Goal: Information Seeking & Learning: Learn about a topic

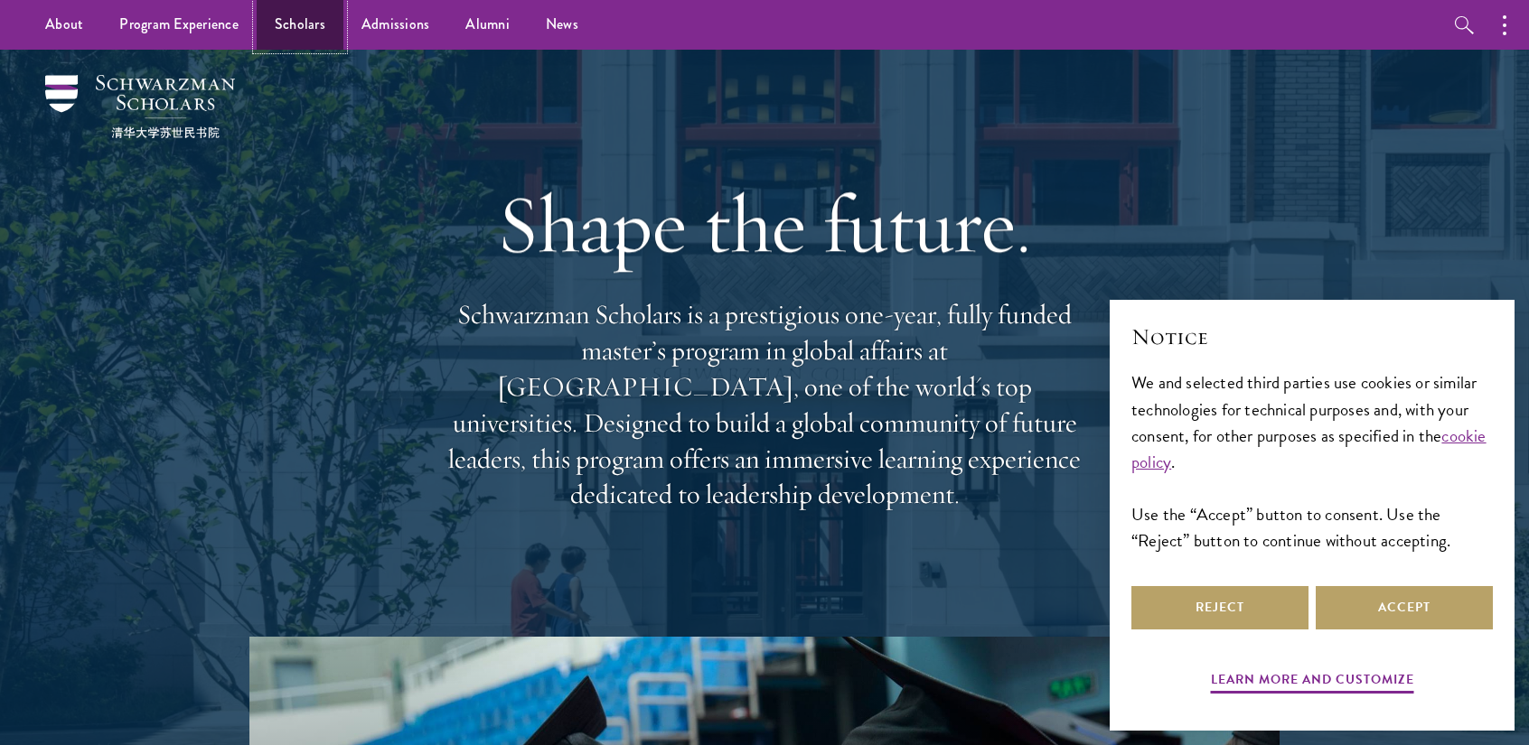
click at [293, 31] on link "Scholars" at bounding box center [300, 25] width 87 height 50
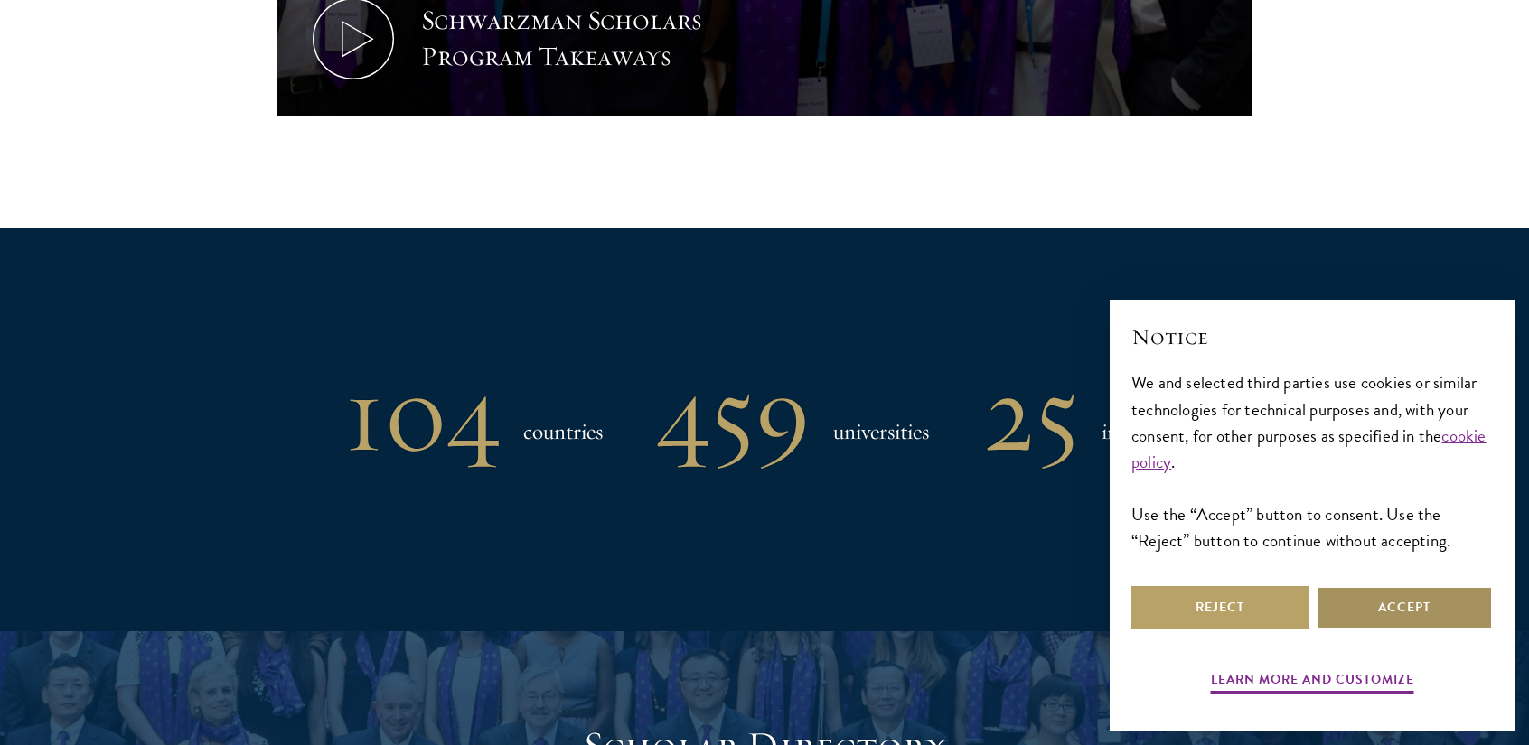
click at [1396, 609] on button "Accept" at bounding box center [1404, 607] width 177 height 43
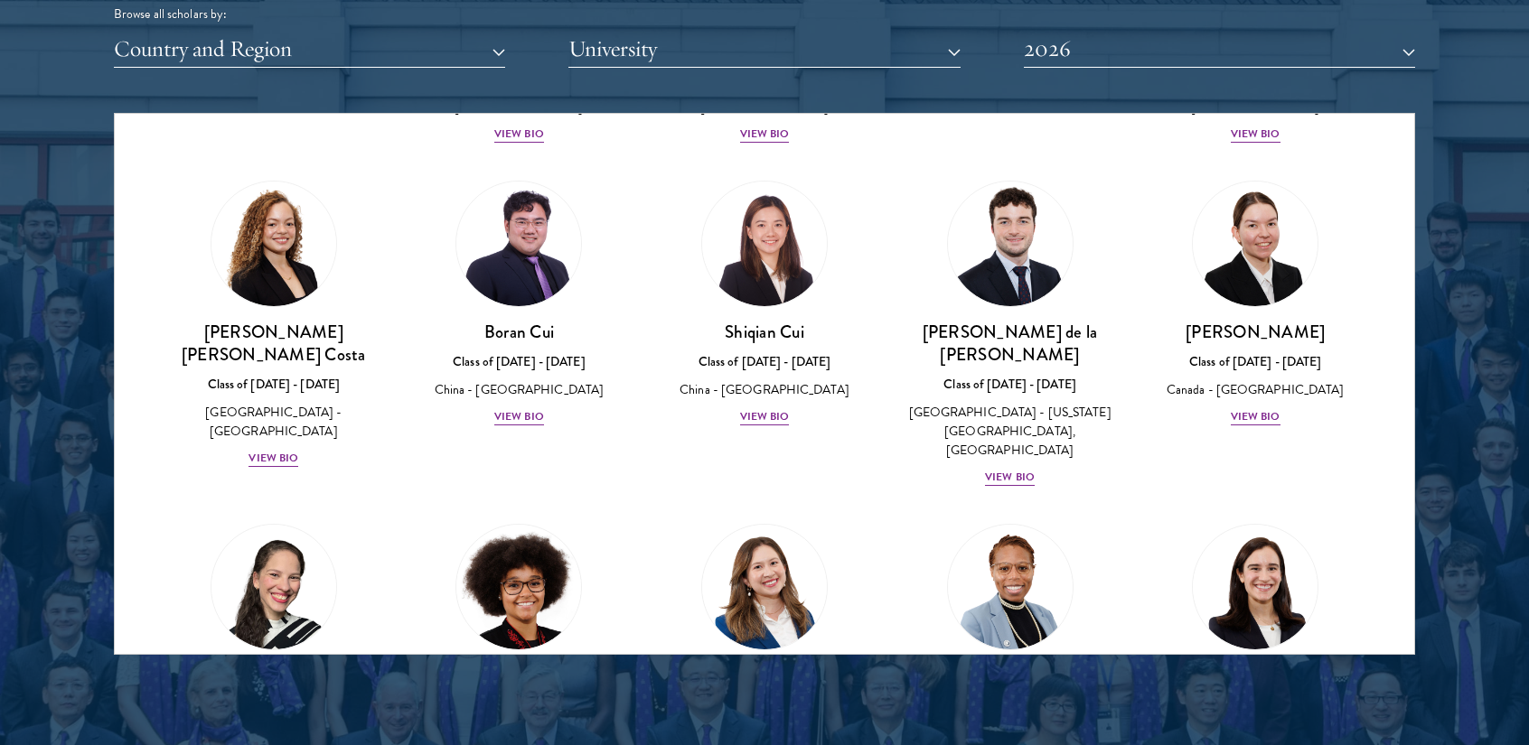
scroll to position [2146, 0]
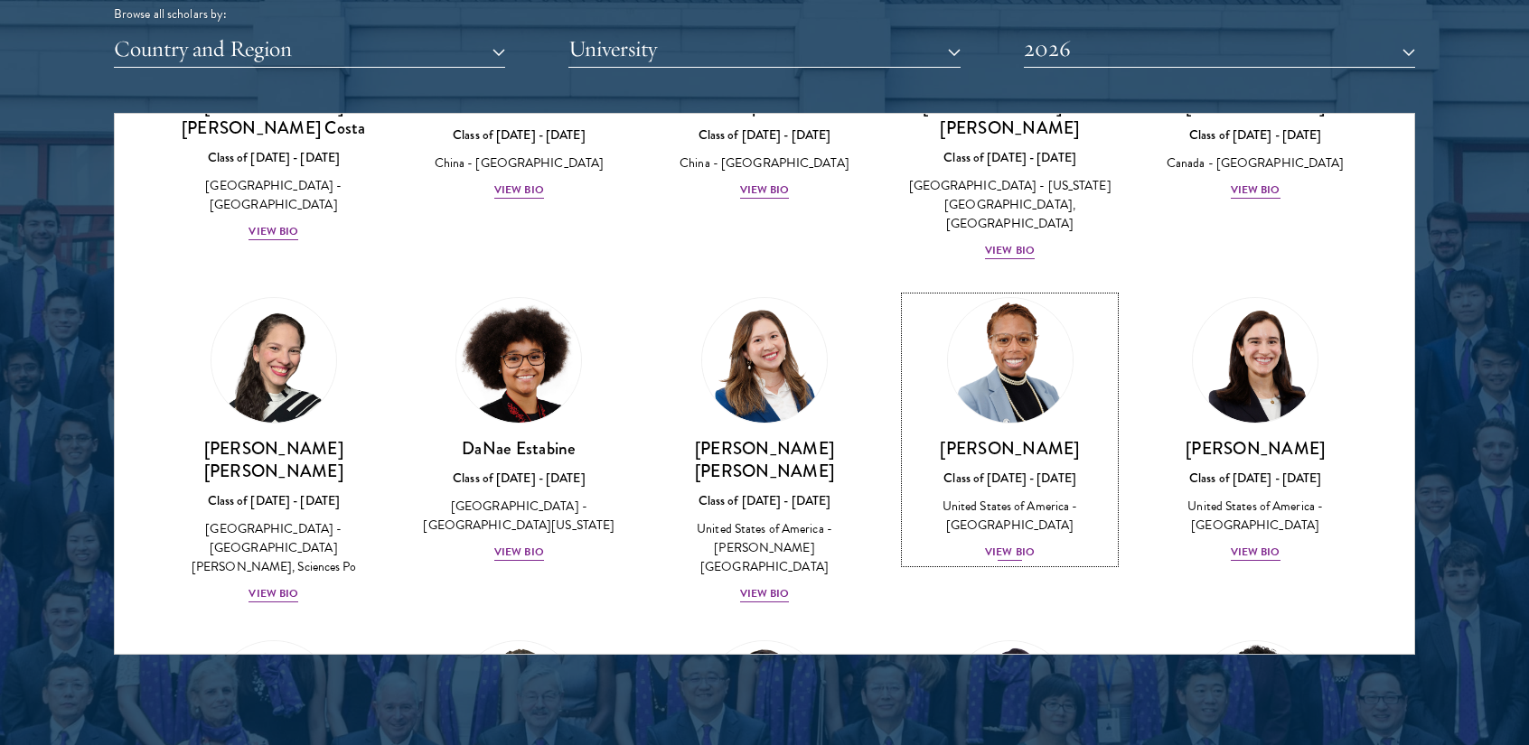
click at [1009, 544] on div "View Bio" at bounding box center [1010, 552] width 50 height 17
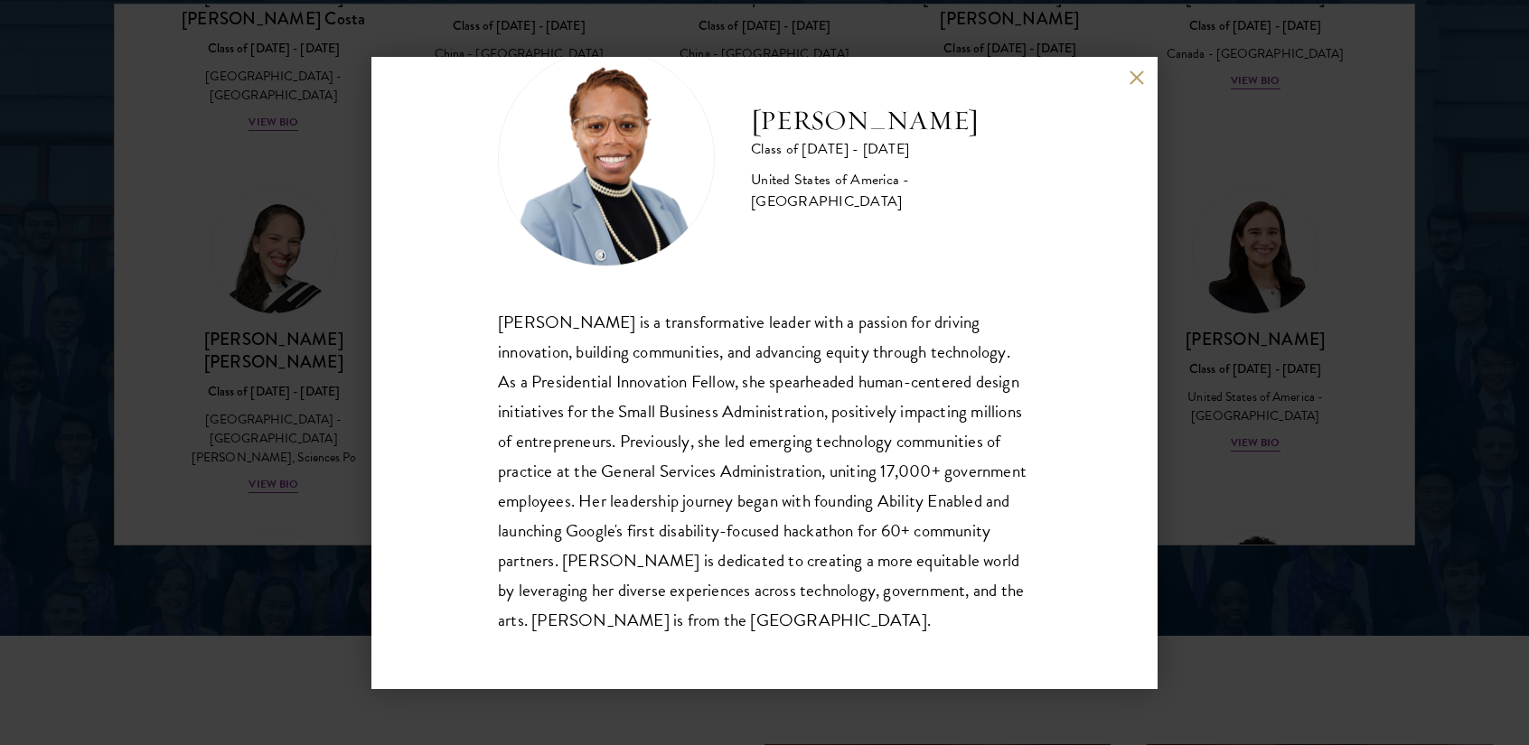
scroll to position [2403, 0]
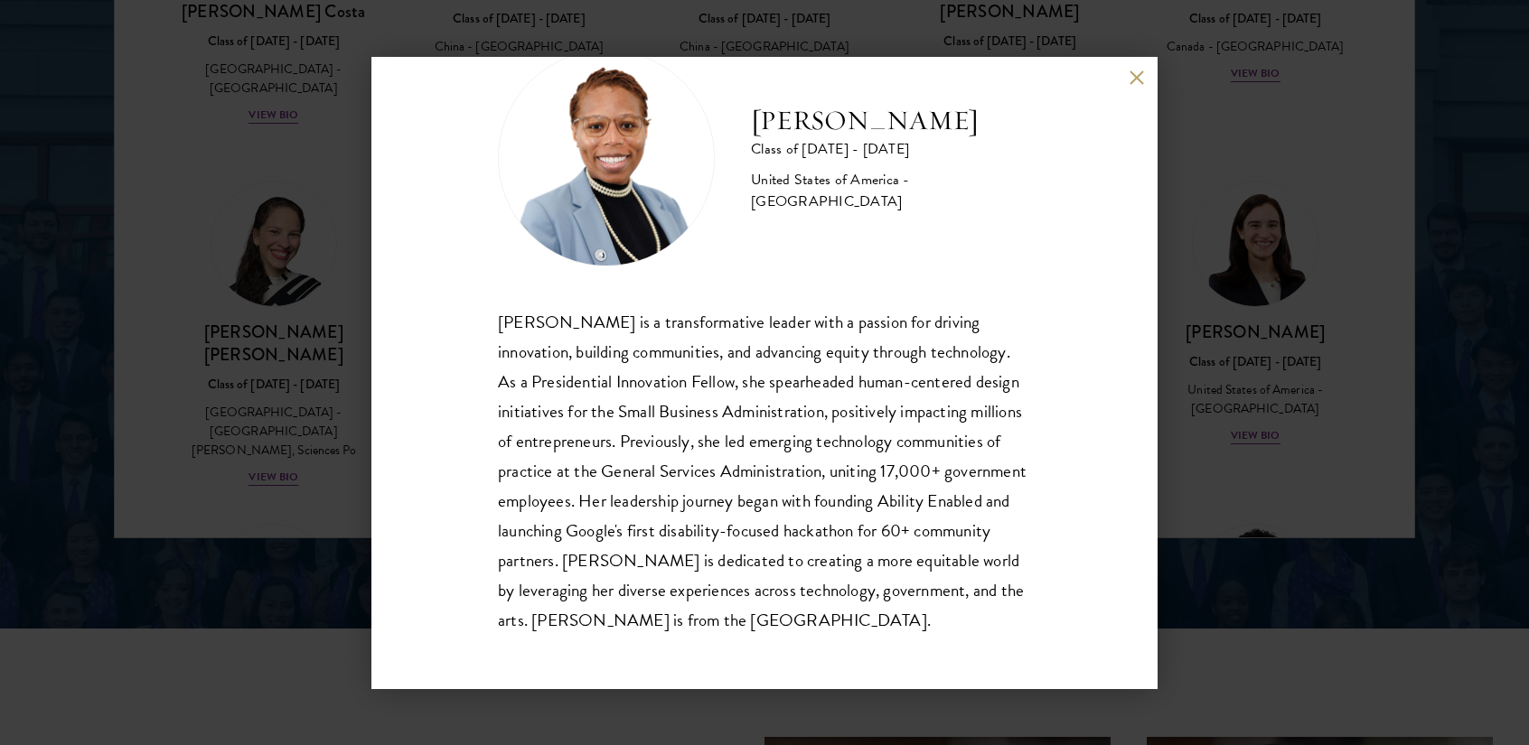
click at [1135, 85] on button at bounding box center [1136, 77] width 15 height 15
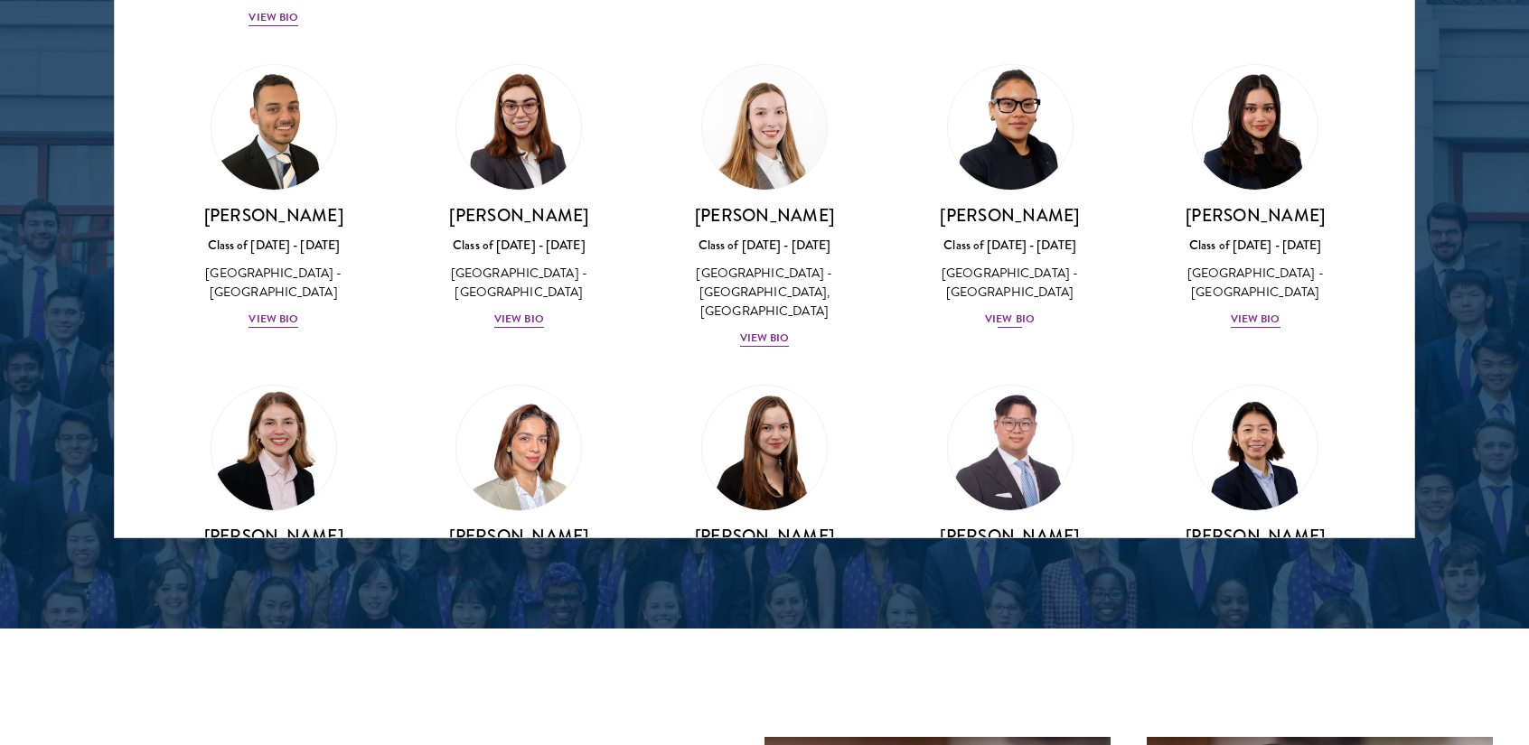
scroll to position [3967, 0]
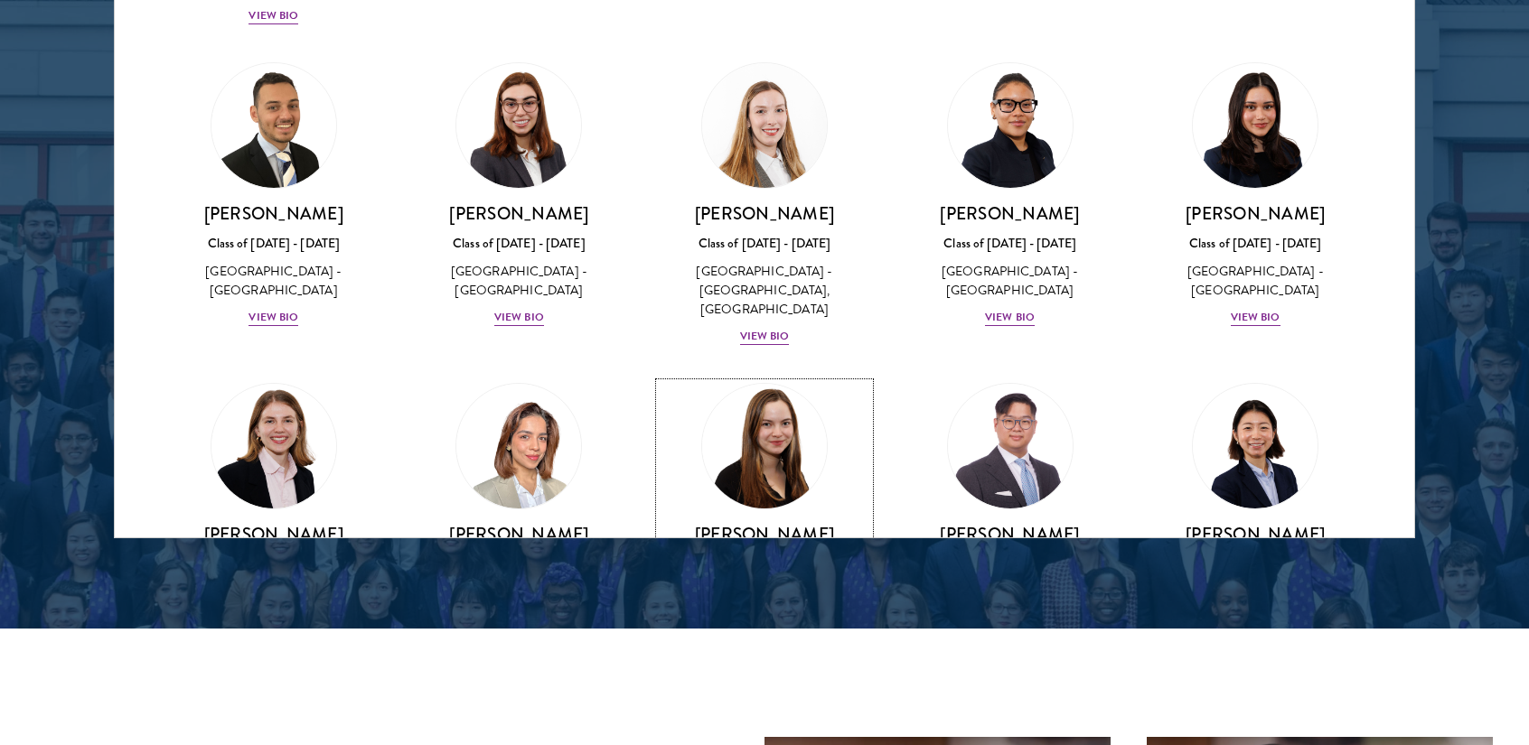
click at [754, 630] on div "View Bio" at bounding box center [765, 638] width 50 height 17
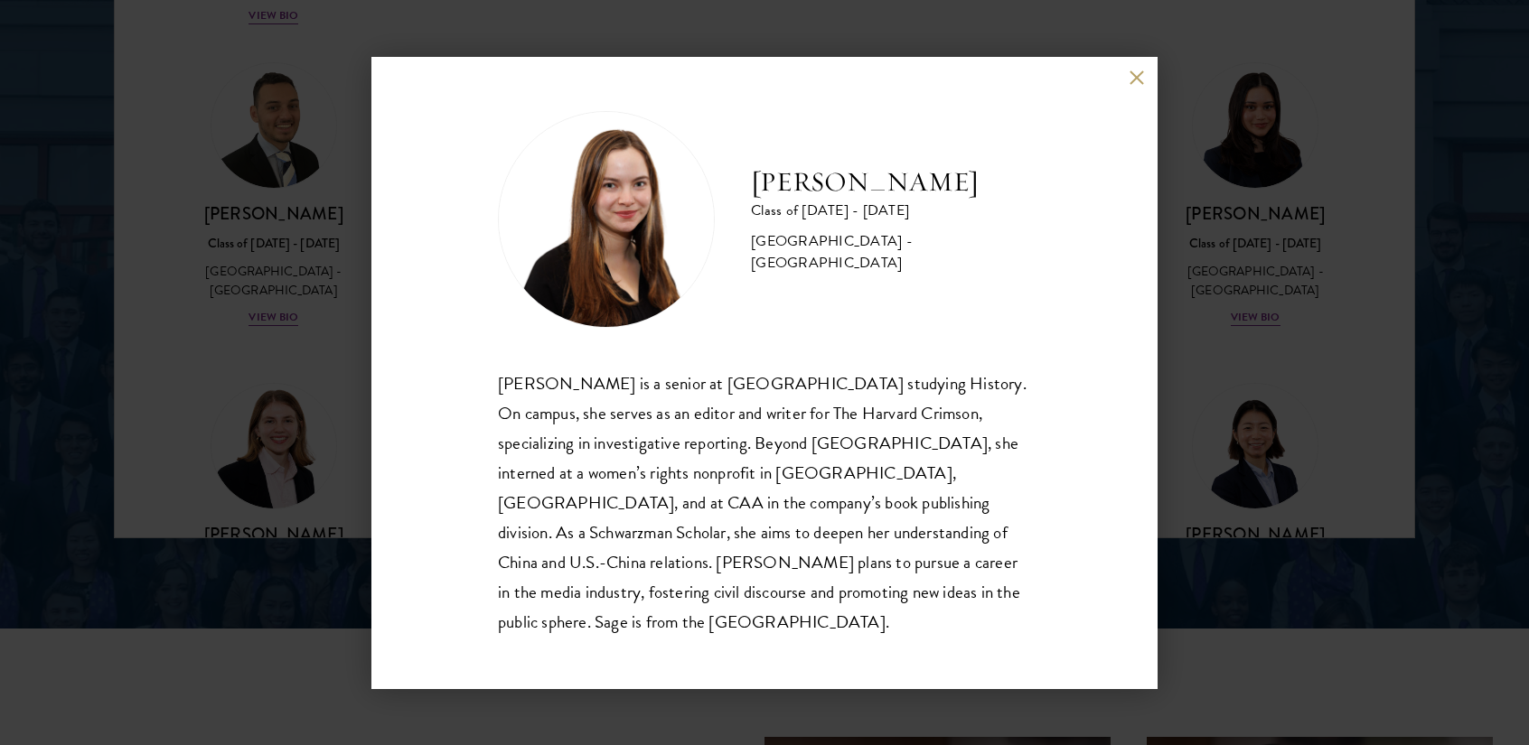
click at [1130, 86] on button at bounding box center [1136, 77] width 15 height 15
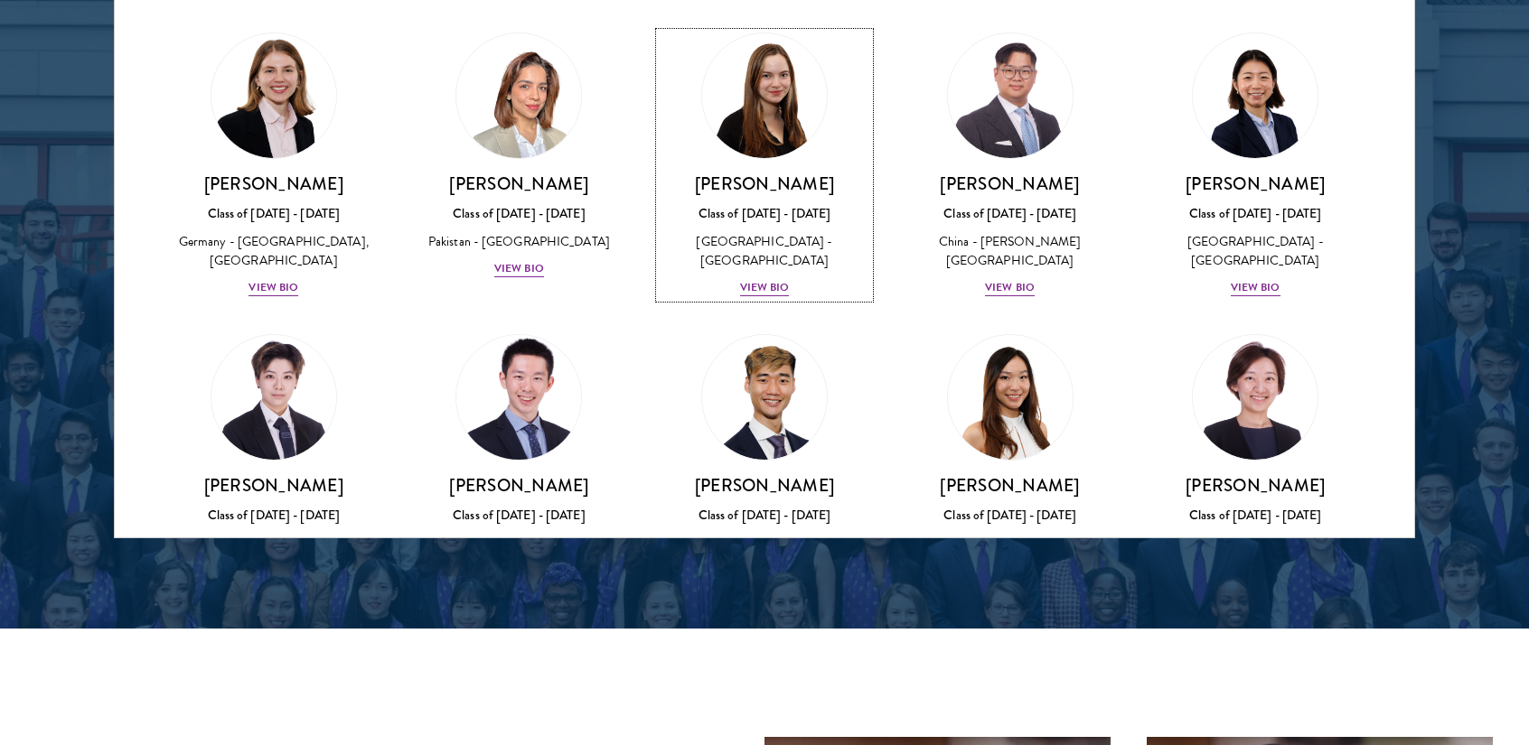
scroll to position [4319, 0]
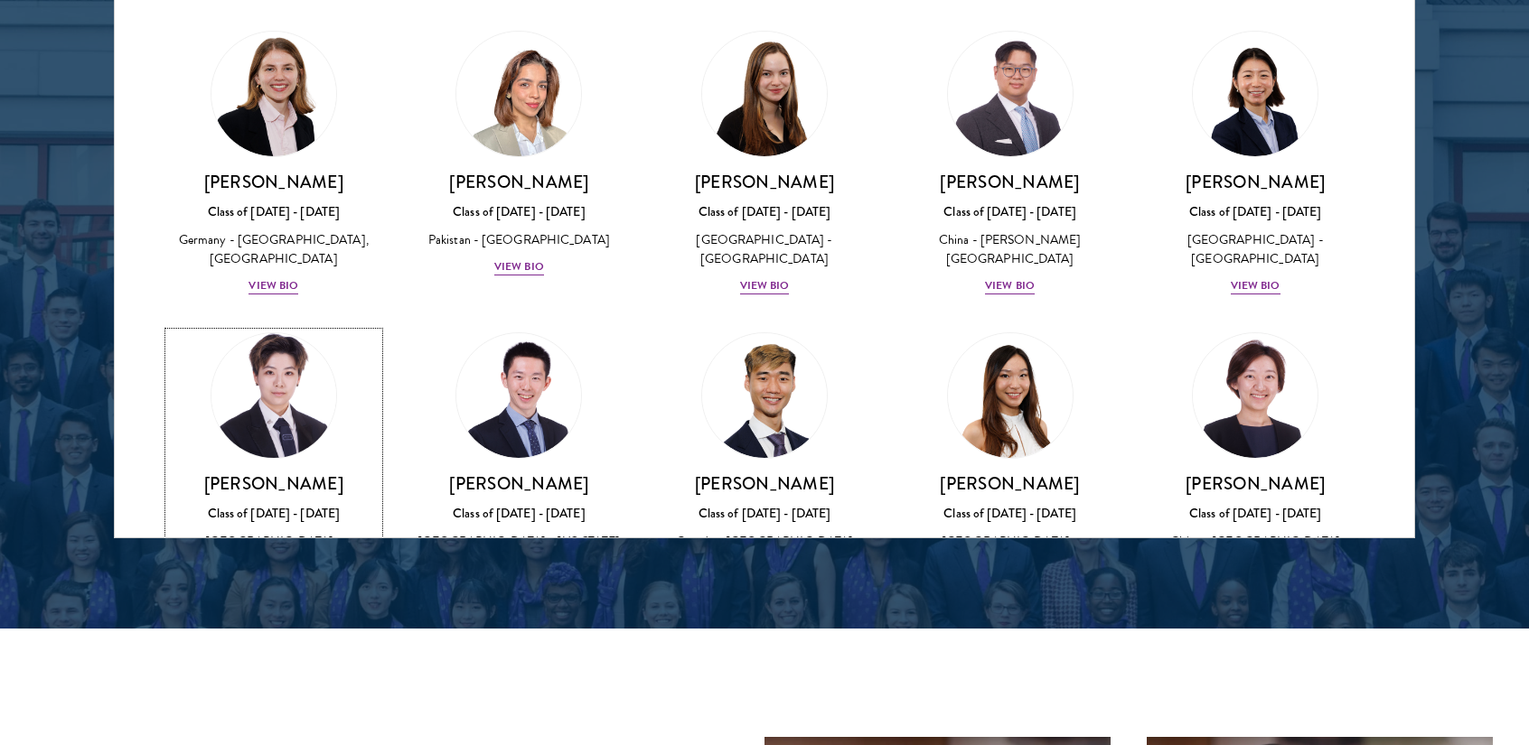
click at [288, 327] on img at bounding box center [273, 395] width 137 height 137
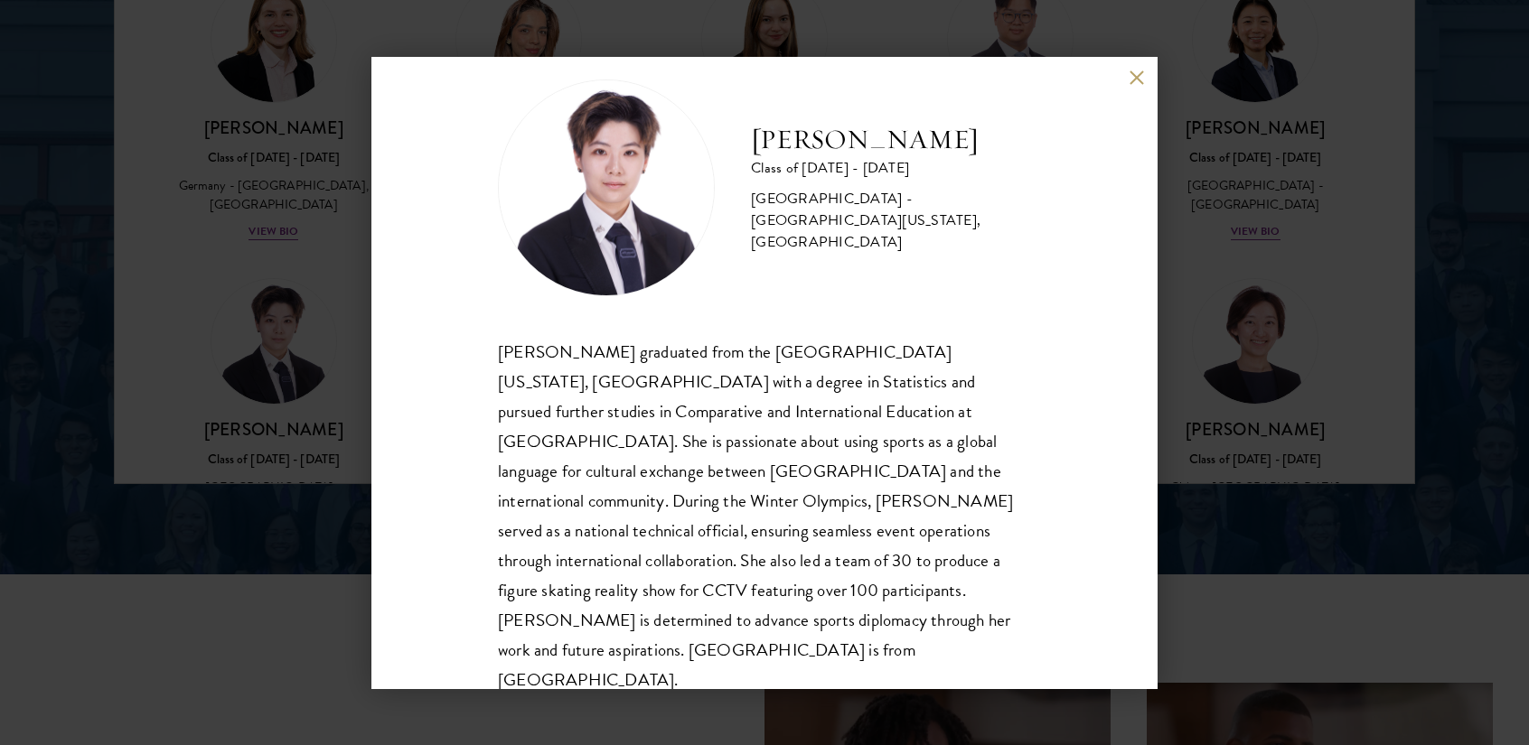
scroll to position [2461, 0]
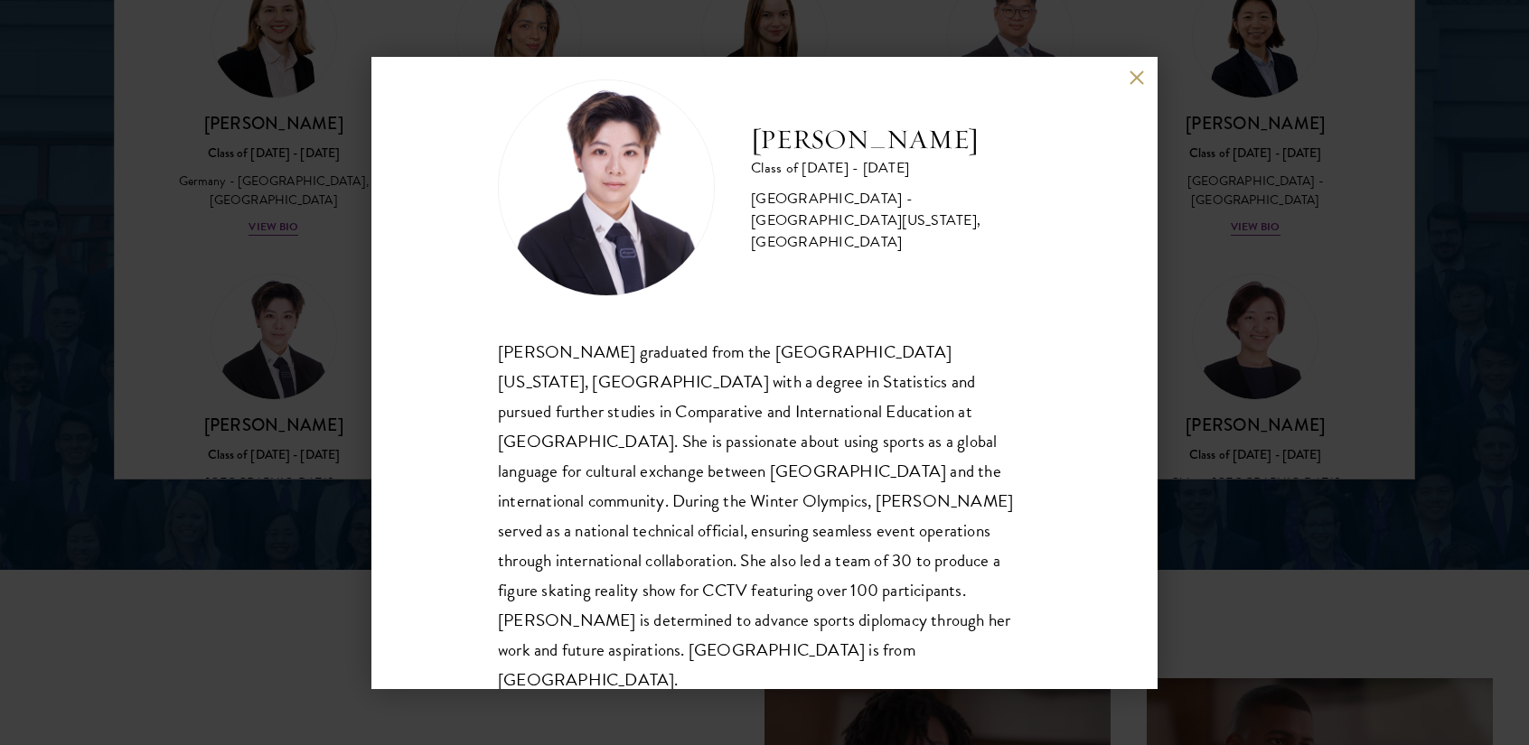
click at [1270, 353] on div "[PERSON_NAME] Class of [DATE] - [DATE] [GEOGRAPHIC_DATA] - [GEOGRAPHIC_DATA][US…" at bounding box center [764, 372] width 1529 height 745
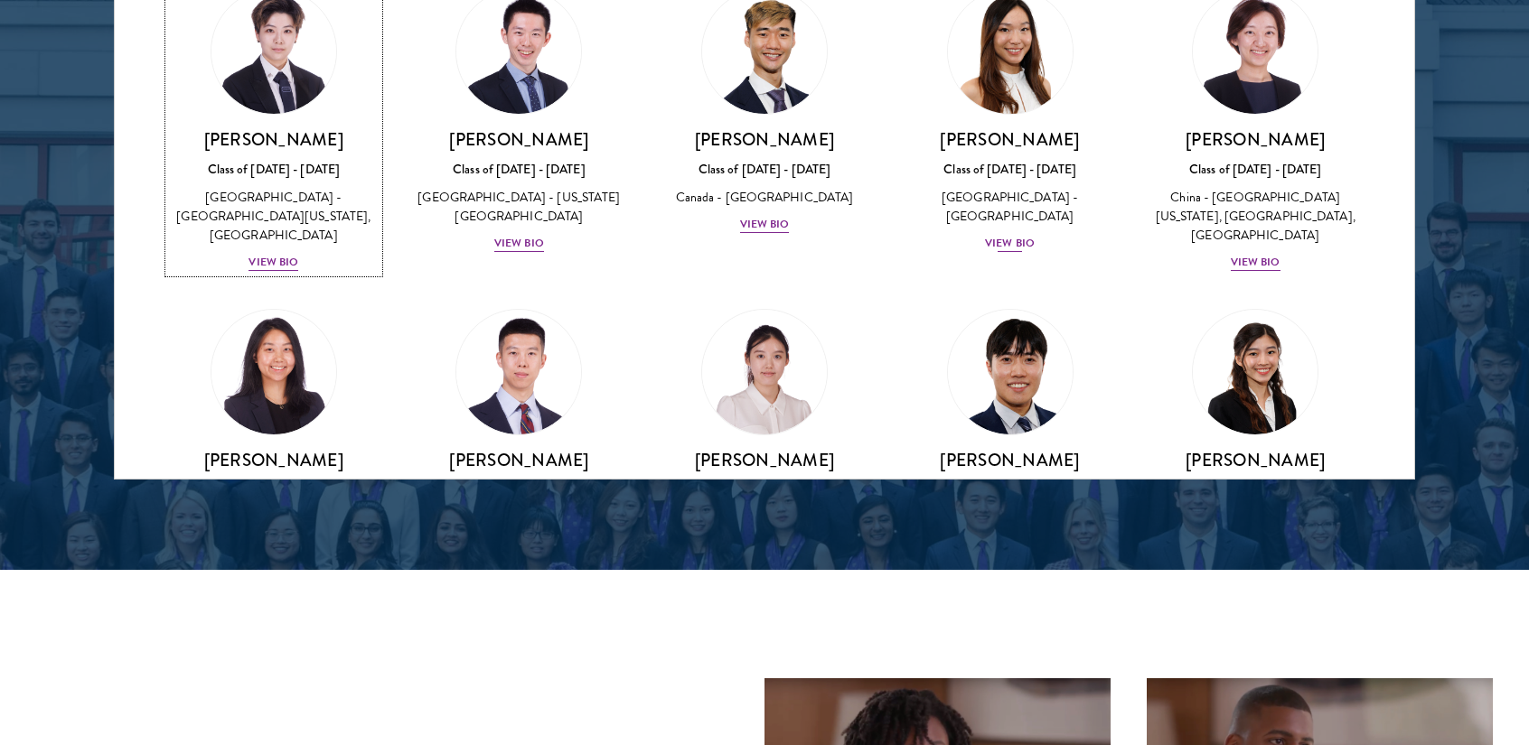
scroll to position [4617, 0]
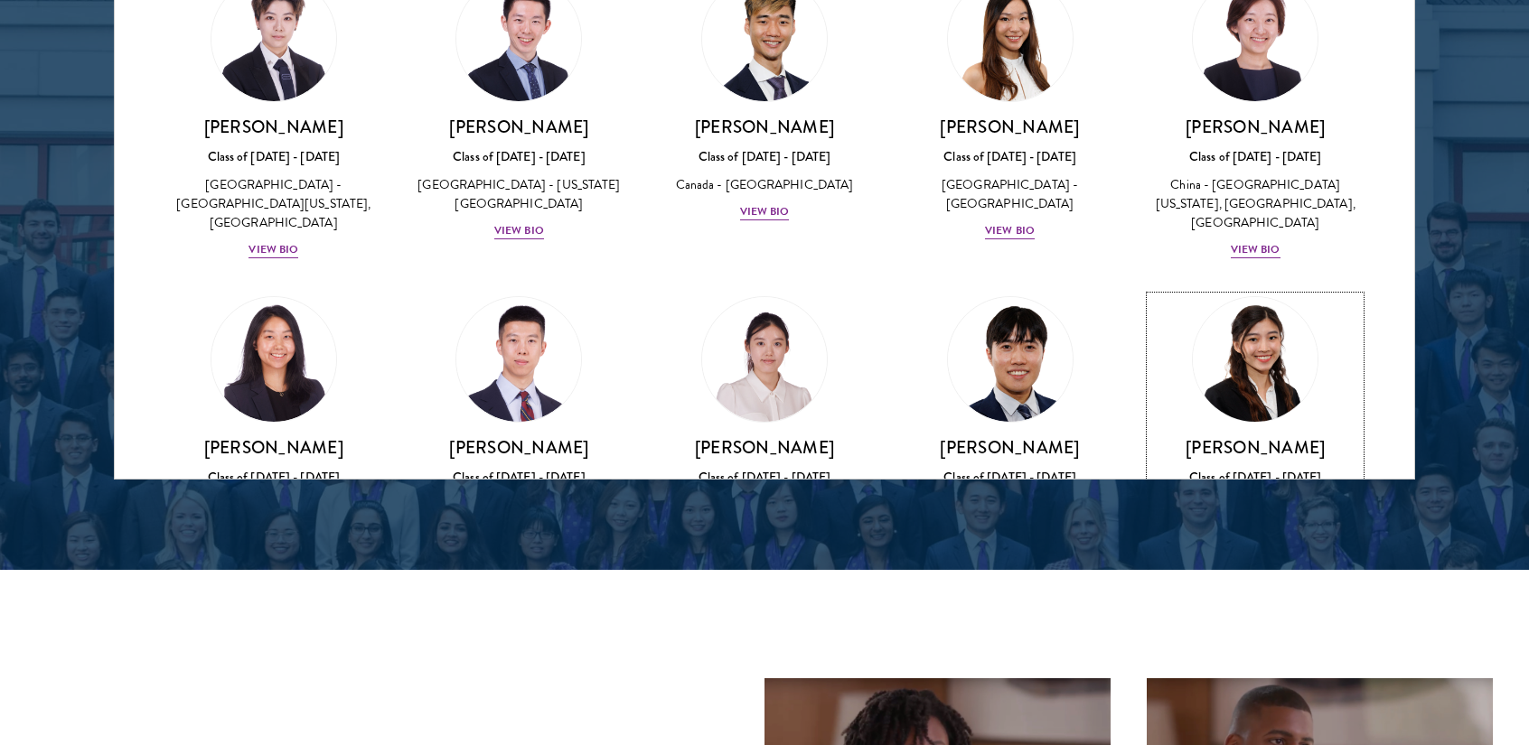
click at [1230, 291] on img at bounding box center [1254, 359] width 137 height 137
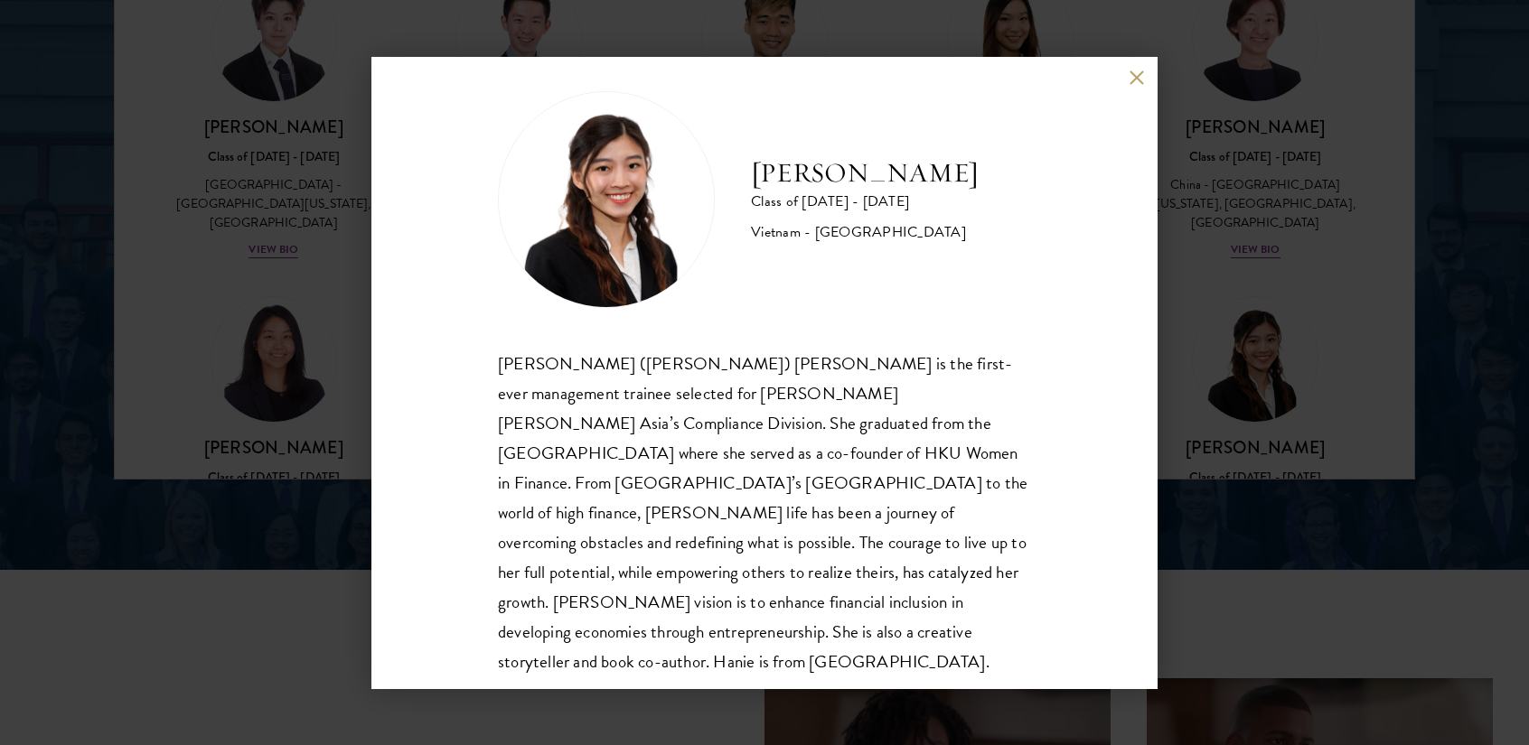
scroll to position [32, 0]
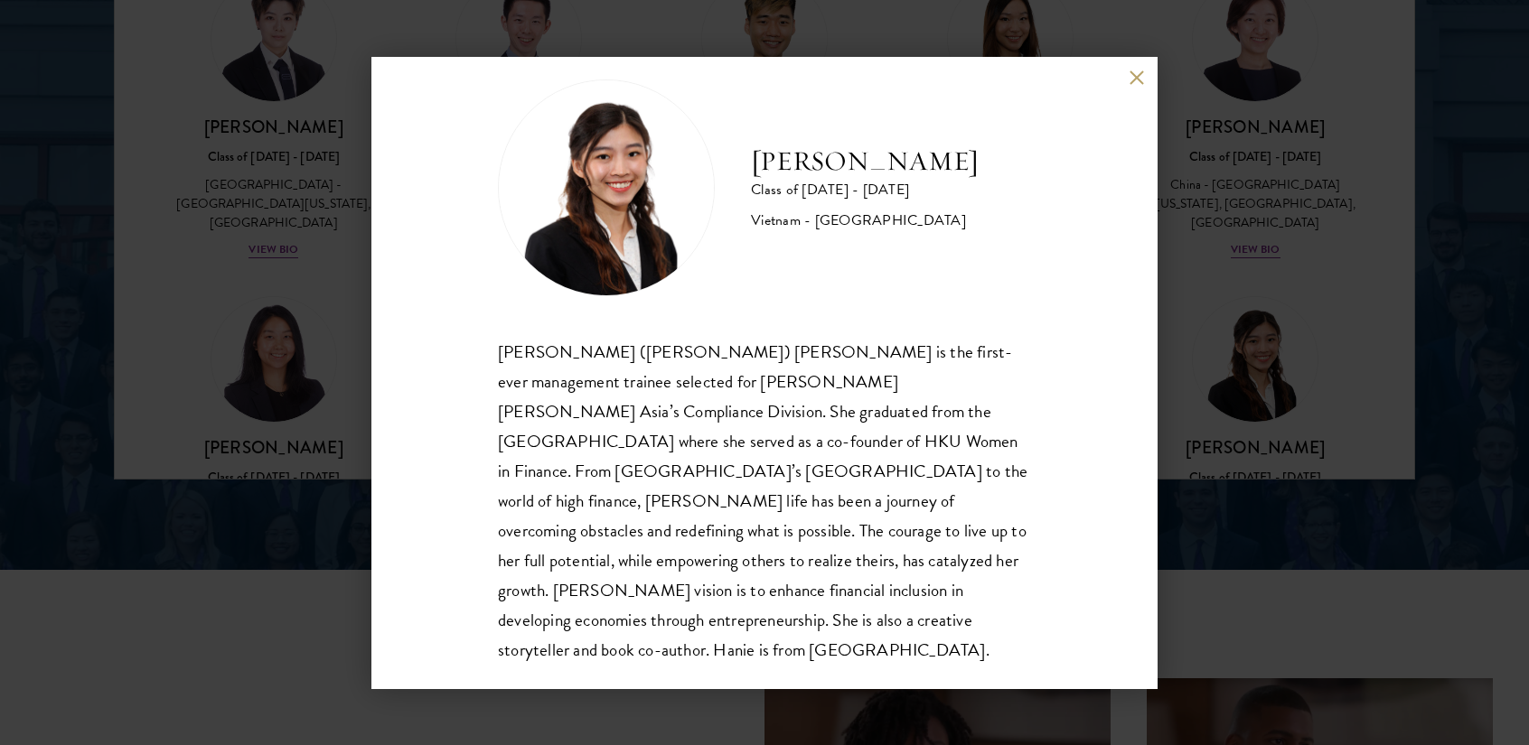
click at [1286, 394] on div "[PERSON_NAME] Class of [DATE] - [DATE] [GEOGRAPHIC_DATA] - [GEOGRAPHIC_DATA] [P…" at bounding box center [764, 372] width 1529 height 745
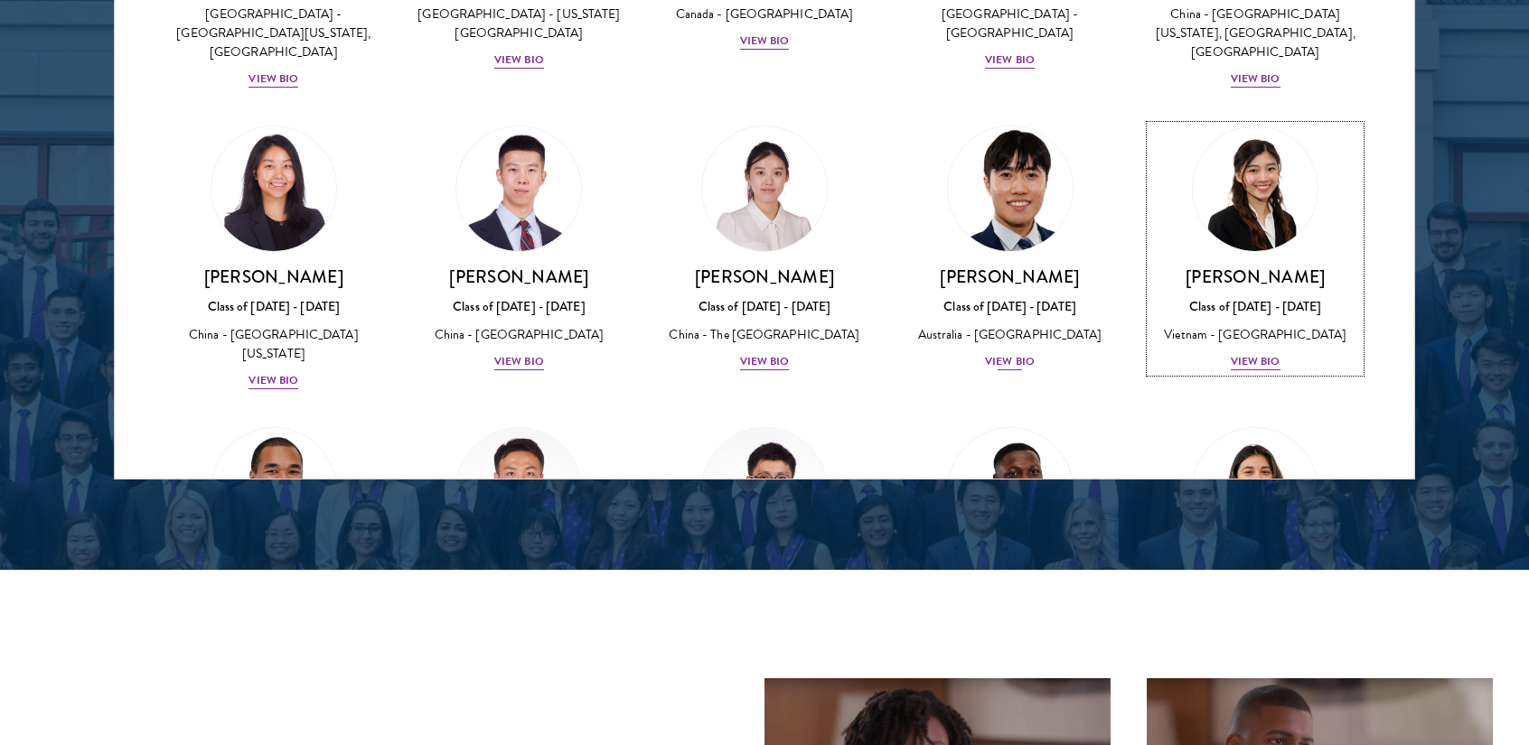
scroll to position [4789, 0]
click at [286, 421] on img at bounding box center [273, 489] width 137 height 137
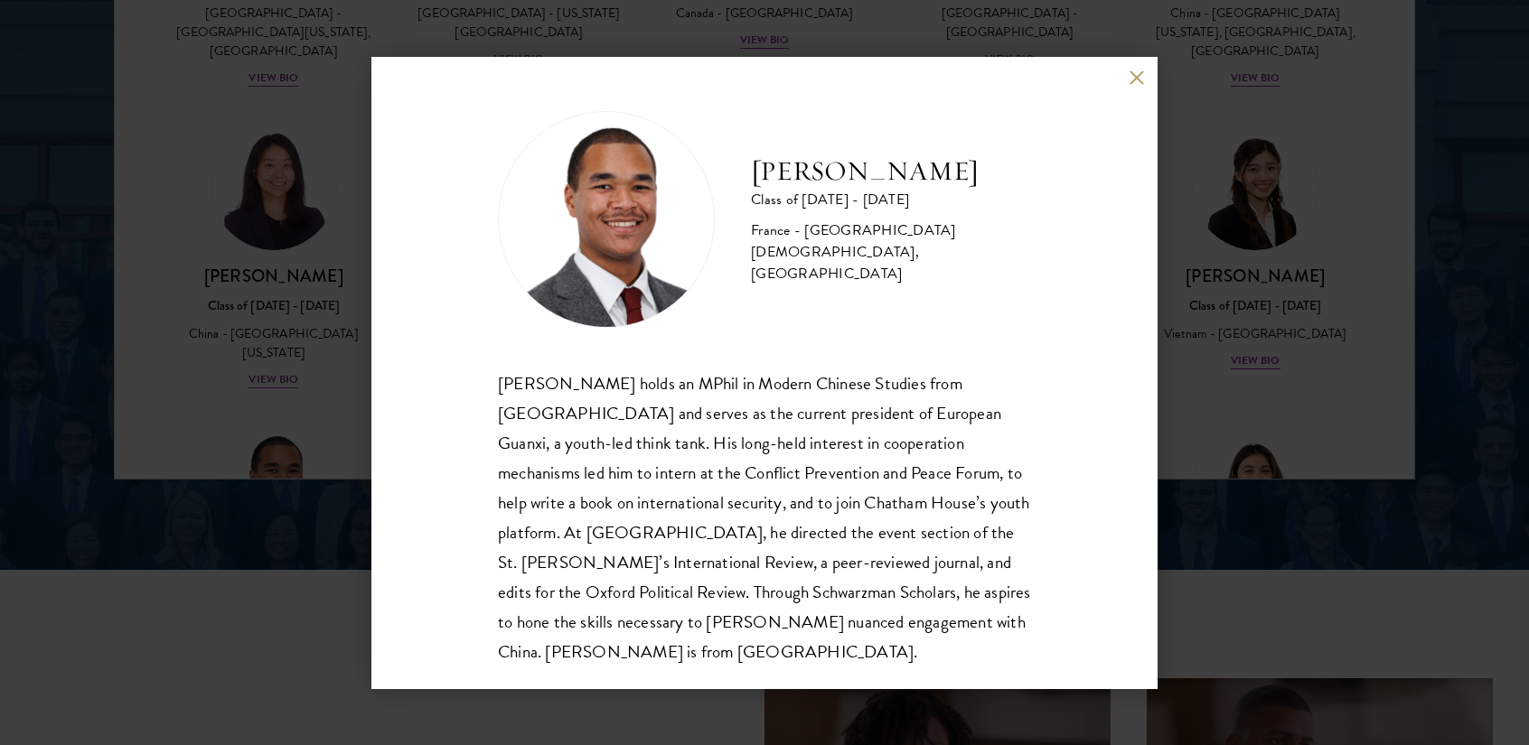
scroll to position [2, 0]
click at [1314, 310] on div "[PERSON_NAME] Class of [DATE] - [DATE] France - [GEOGRAPHIC_DATA][DEMOGRAPHIC_D…" at bounding box center [764, 372] width 1529 height 745
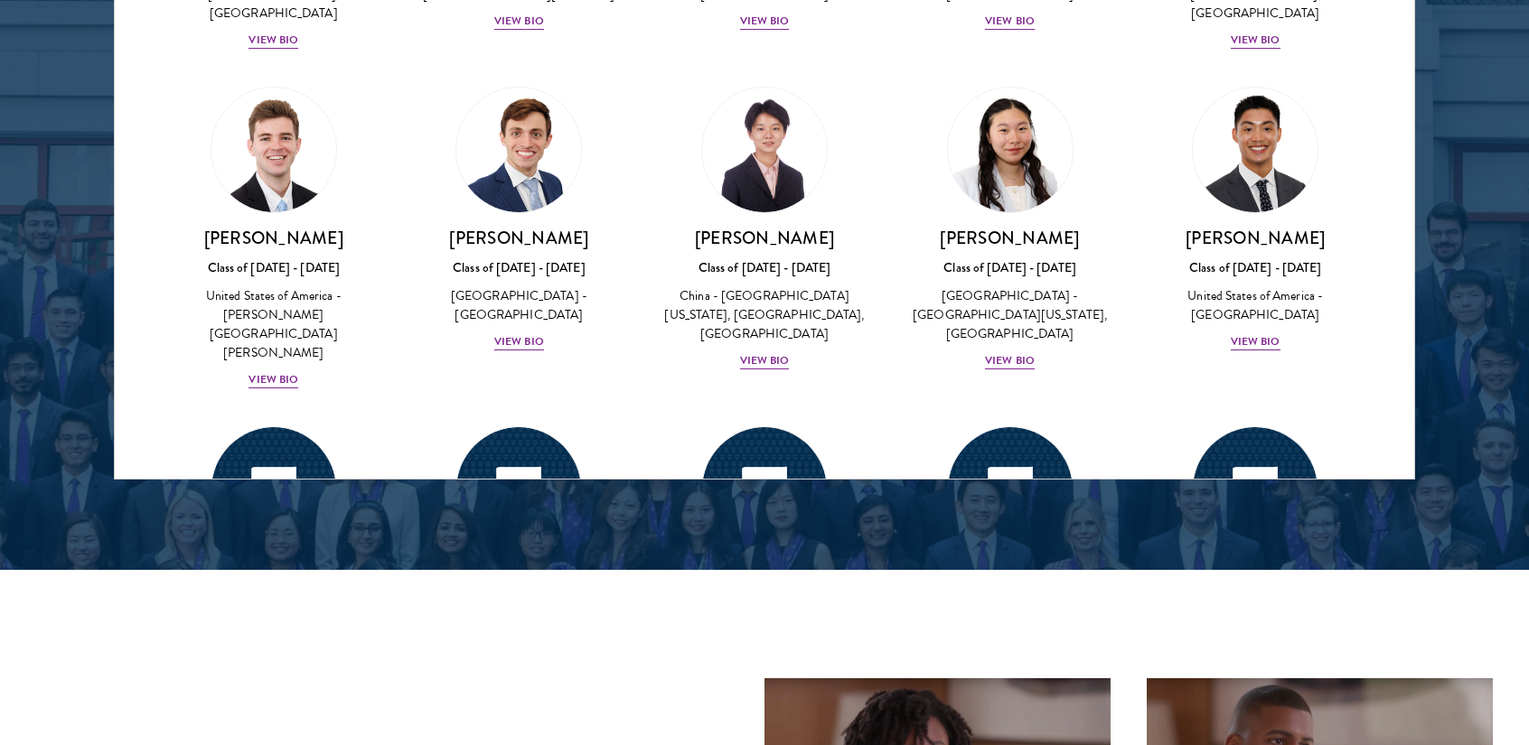
scroll to position [8016, 0]
